Goal: Information Seeking & Learning: Learn about a topic

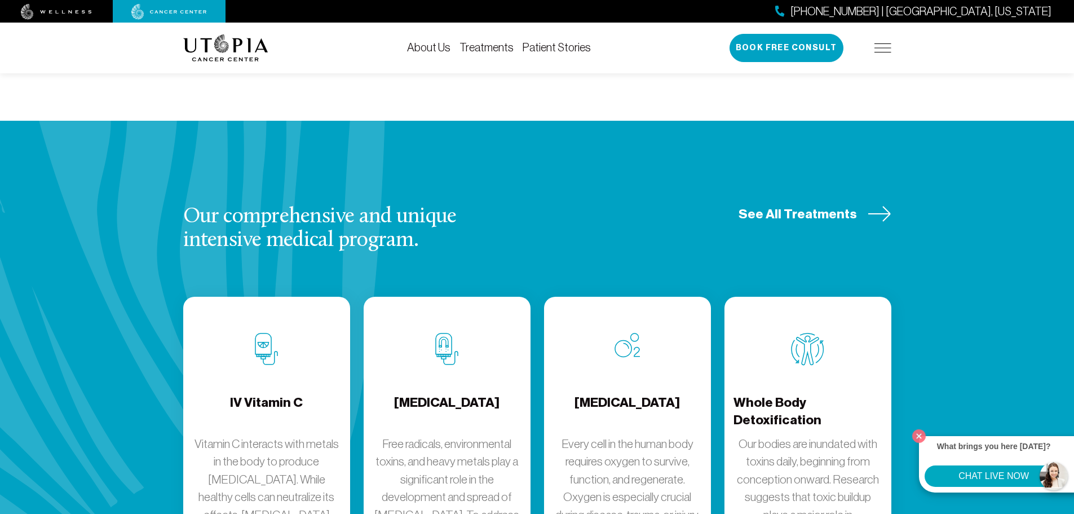
scroll to position [1466, 0]
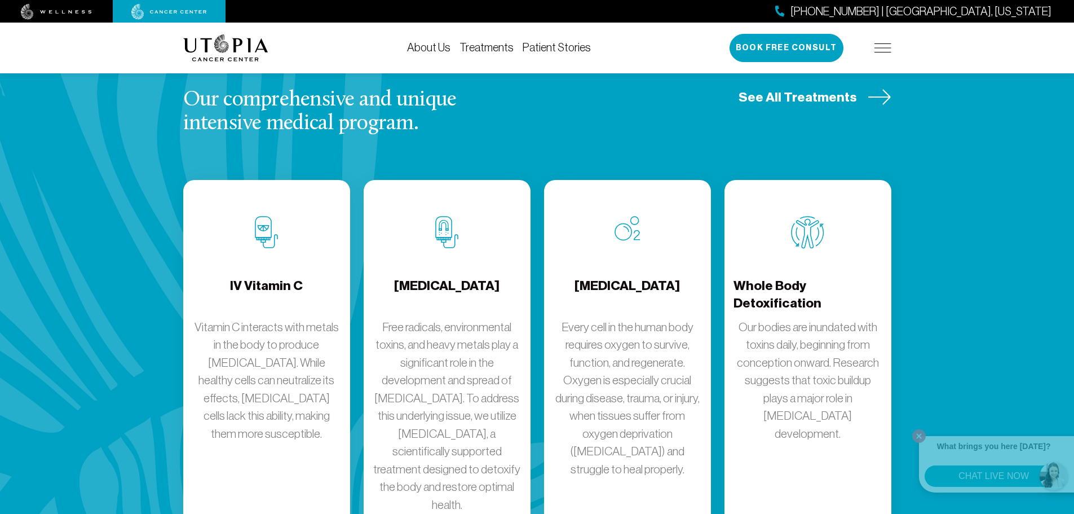
click at [561, 49] on link "Patient Stories" at bounding box center [557, 47] width 68 height 12
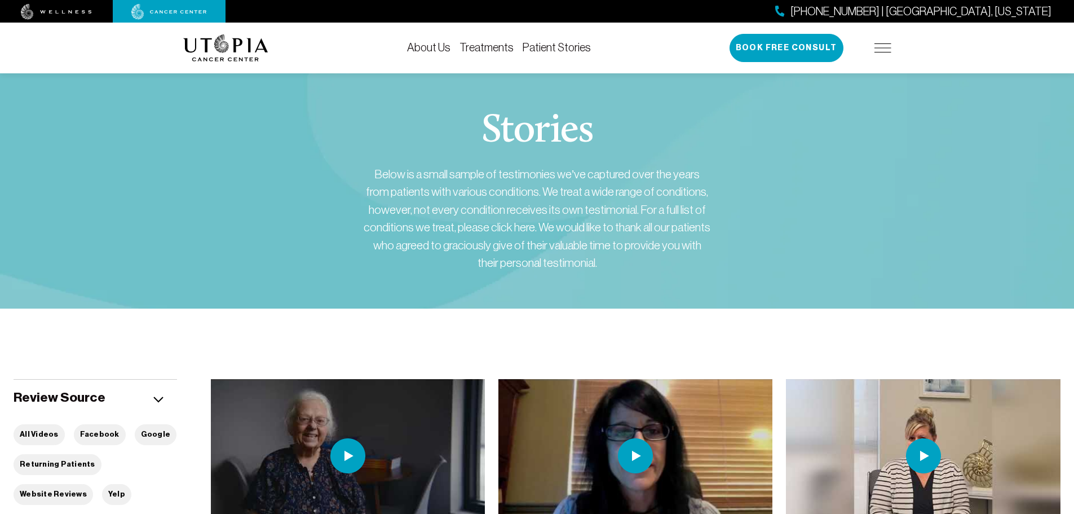
click at [89, 3] on link at bounding box center [56, 11] width 113 height 17
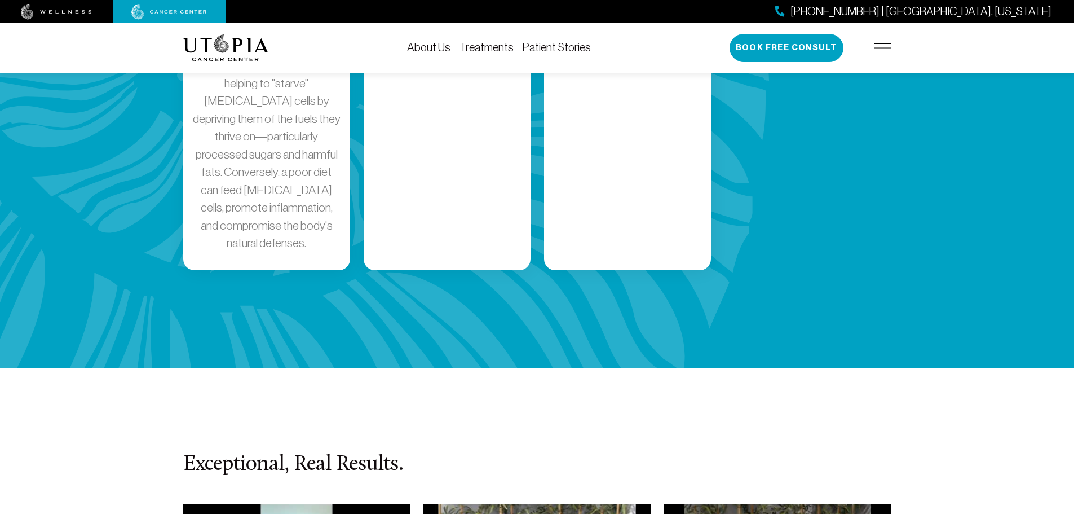
scroll to position [2482, 0]
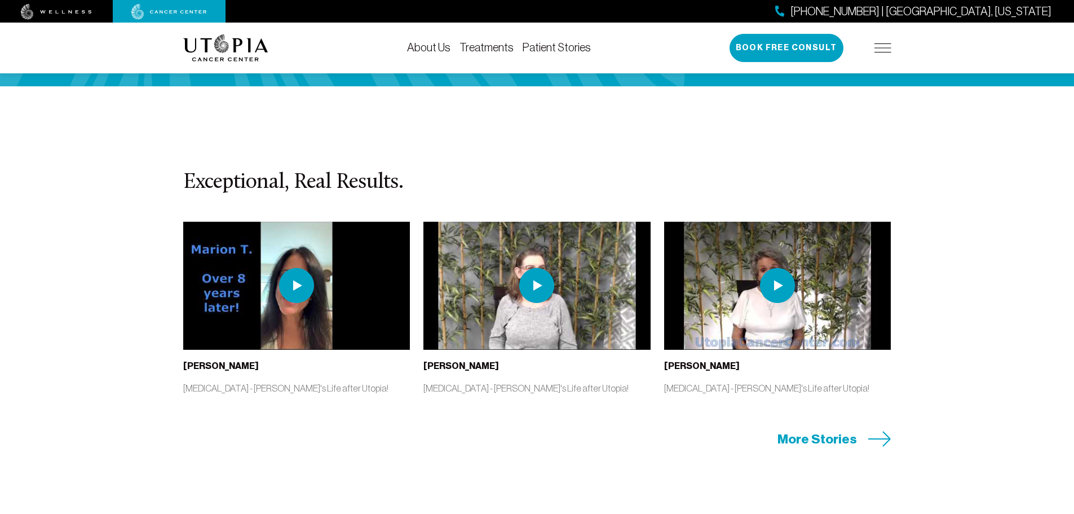
click at [806, 430] on span "More Stories" at bounding box center [818, 438] width 80 height 17
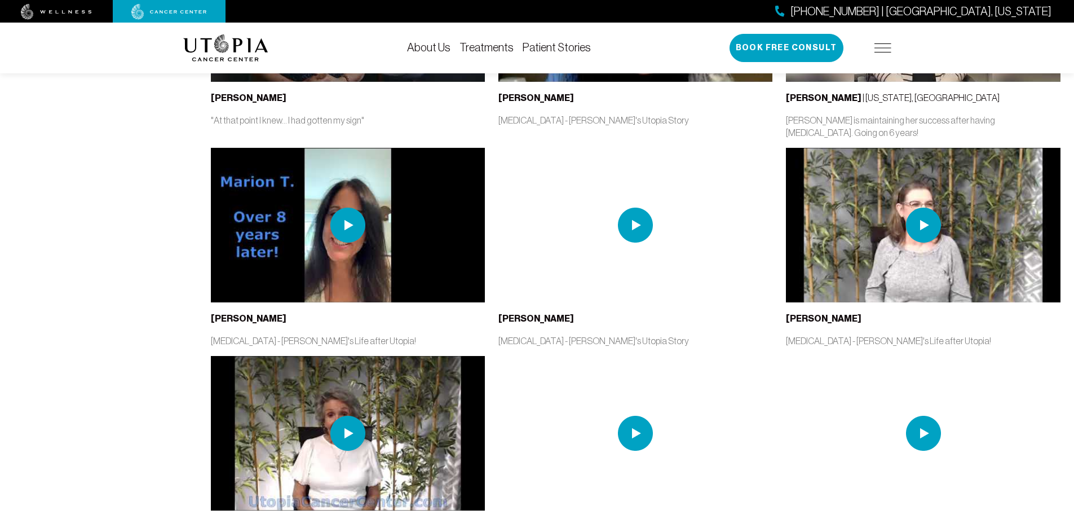
scroll to position [1134, 0]
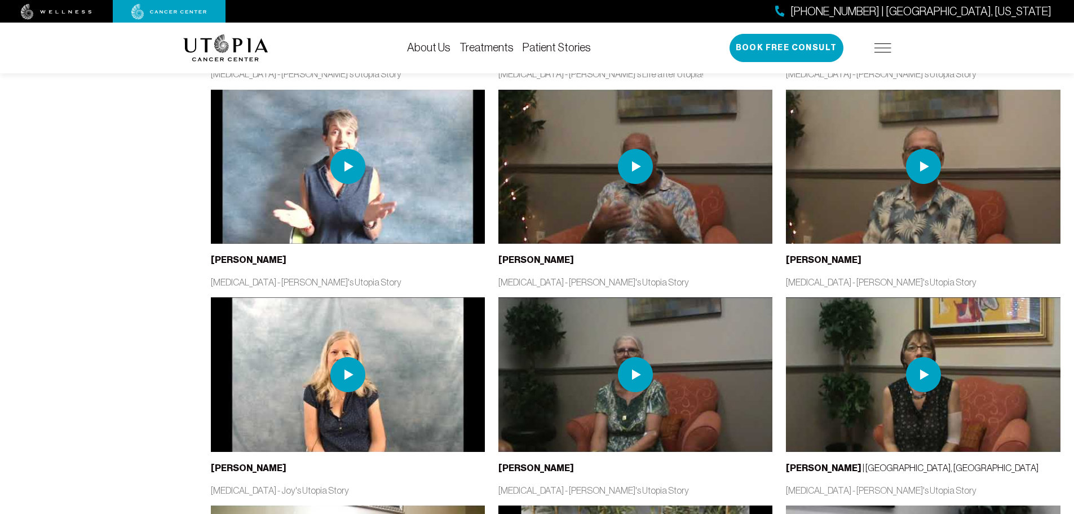
click at [634, 181] on img at bounding box center [635, 166] width 35 height 35
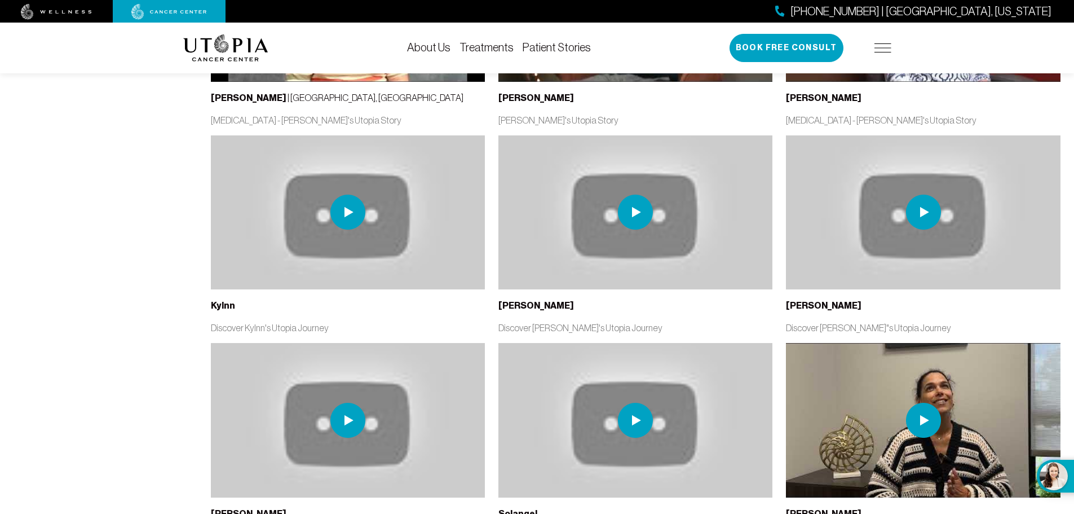
scroll to position [2938, 0]
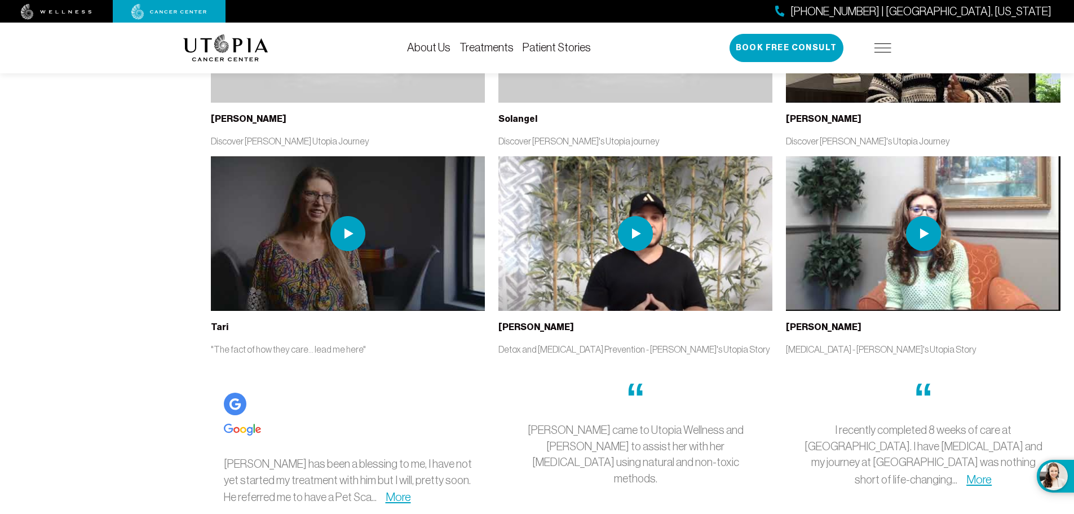
click at [30, 15] on img at bounding box center [56, 12] width 71 height 16
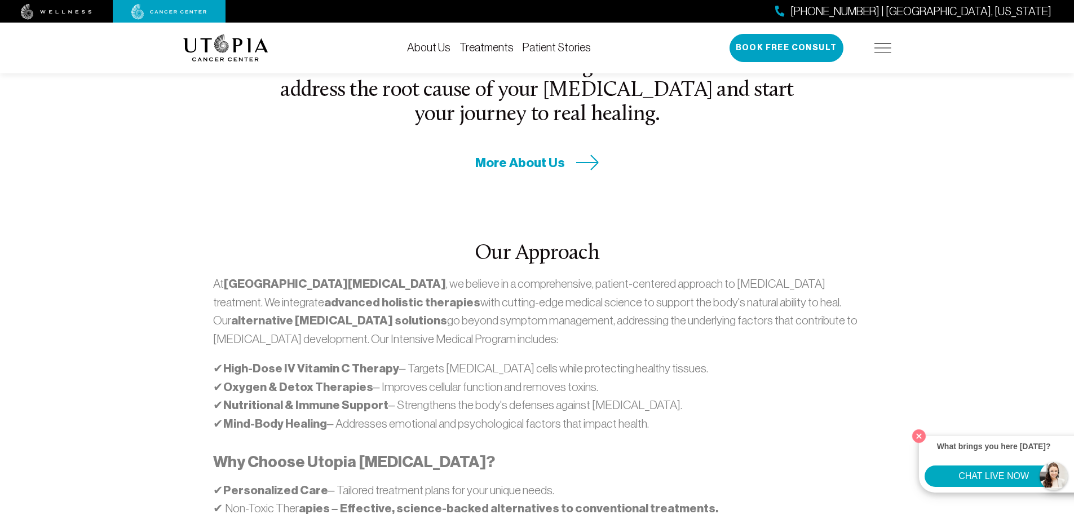
scroll to position [282, 0]
